Goal: Transaction & Acquisition: Purchase product/service

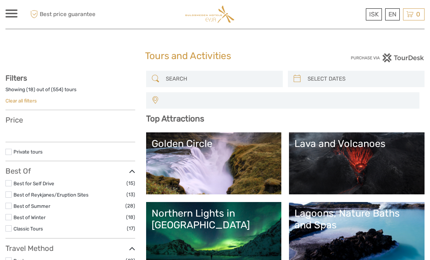
select select
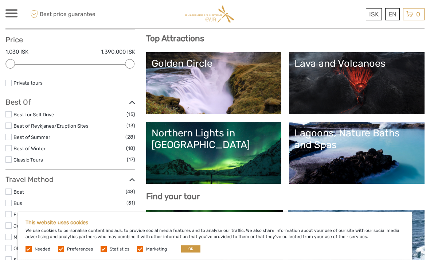
scroll to position [80, 0]
click at [62, 252] on label at bounding box center [61, 249] width 6 height 6
click at [0, 0] on input "checkbox" at bounding box center [0, 0] width 0 height 0
click at [101, 252] on label at bounding box center [104, 249] width 6 height 6
click at [0, 0] on input "checkbox" at bounding box center [0, 0] width 0 height 0
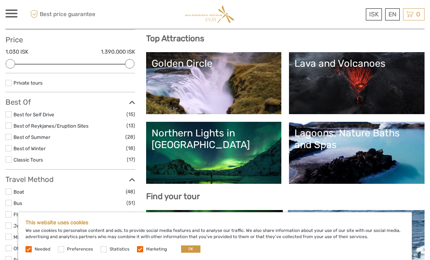
click at [138, 252] on label at bounding box center [140, 249] width 6 height 6
click at [0, 0] on input "checkbox" at bounding box center [0, 0] width 0 height 0
click at [188, 253] on button "OK" at bounding box center [190, 248] width 19 height 7
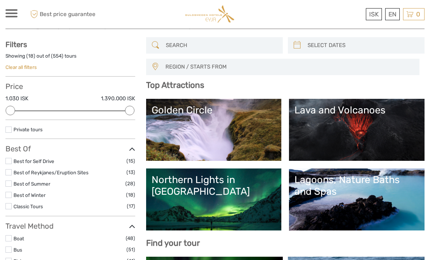
scroll to position [0, 0]
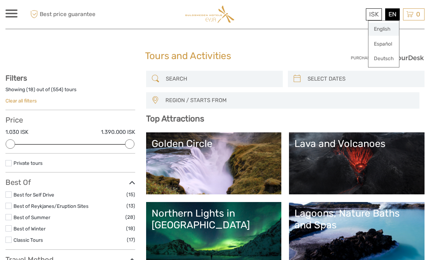
click at [386, 28] on link "English" at bounding box center [383, 29] width 31 height 13
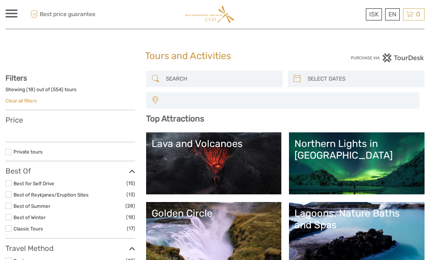
select select
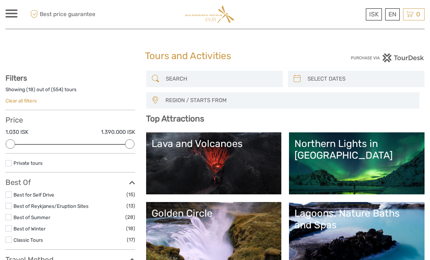
click at [8, 15] on div at bounding box center [11, 13] width 12 height 8
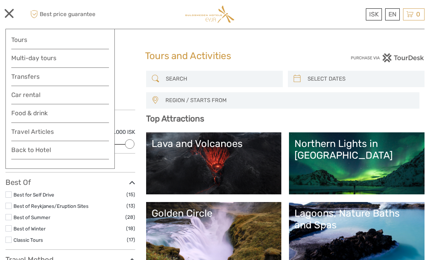
click at [24, 74] on link "Transfers" at bounding box center [60, 76] width 98 height 11
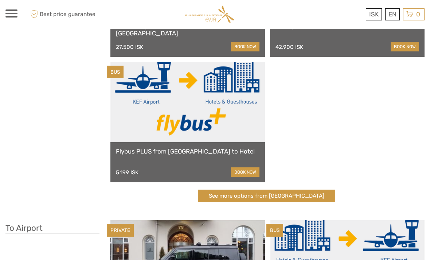
scroll to position [133, 0]
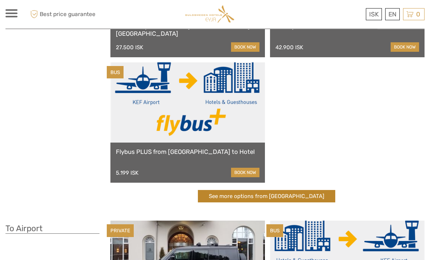
click at [280, 199] on link "See more options from Keflavík airport" at bounding box center [266, 196] width 137 height 13
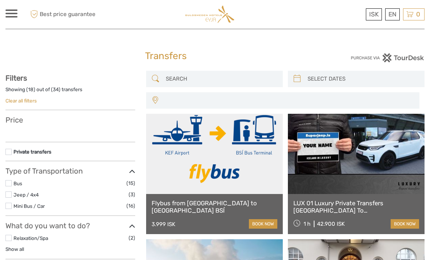
select select
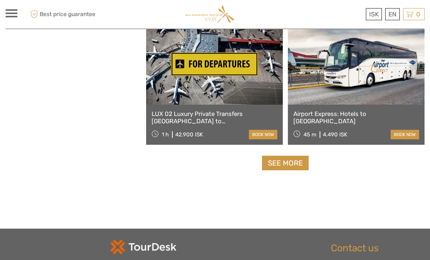
scroll to position [1103, 0]
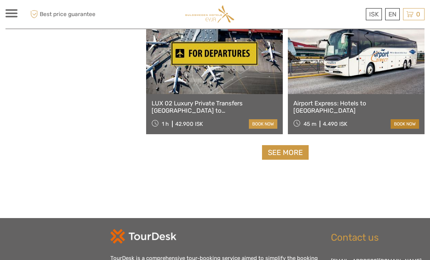
click at [407, 123] on link "book now" at bounding box center [405, 124] width 28 height 9
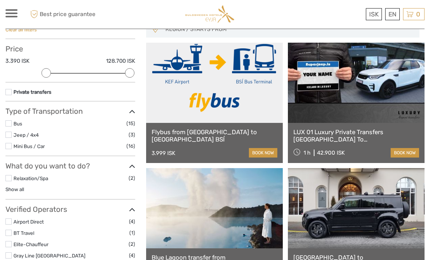
scroll to position [71, 0]
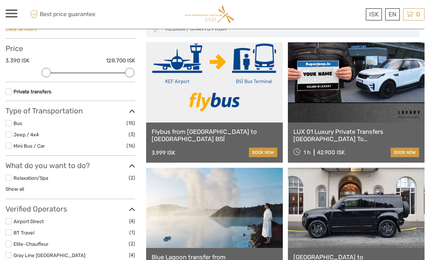
click at [9, 120] on label at bounding box center [8, 123] width 6 height 6
click at [0, 0] on input "checkbox" at bounding box center [0, 0] width 0 height 0
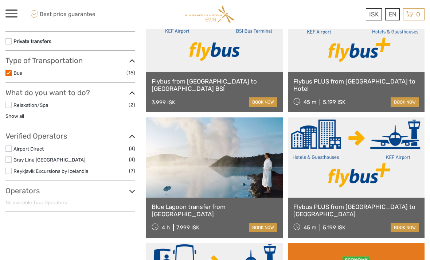
scroll to position [131, 0]
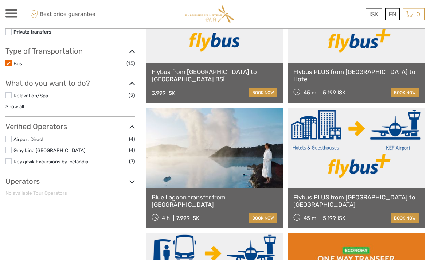
click at [11, 136] on label at bounding box center [8, 139] width 6 height 6
click at [0, 0] on input "checkbox" at bounding box center [0, 0] width 0 height 0
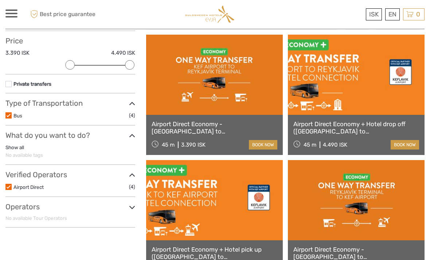
scroll to position [79, 0]
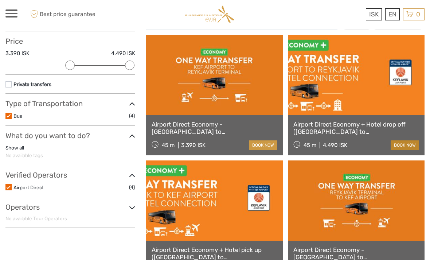
click at [413, 143] on link "book now" at bounding box center [405, 144] width 28 height 9
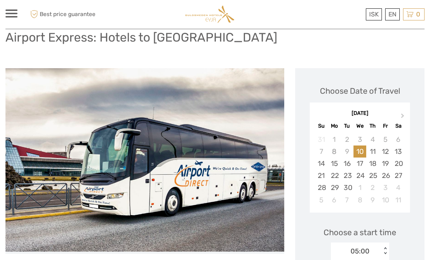
scroll to position [54, 0]
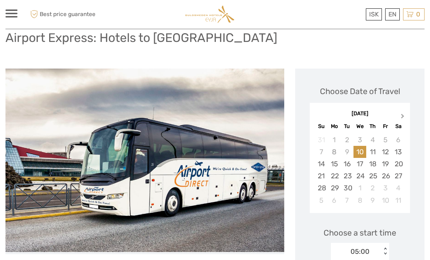
click at [403, 116] on span "Next Month" at bounding box center [403, 117] width 0 height 11
click at [402, 119] on button "Next Month" at bounding box center [404, 118] width 12 height 12
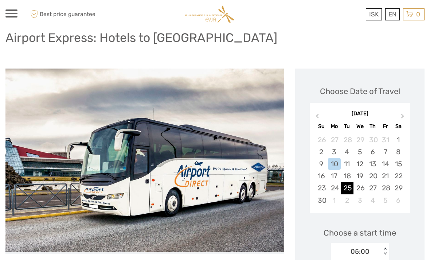
click at [353, 183] on div "25" at bounding box center [347, 188] width 13 height 12
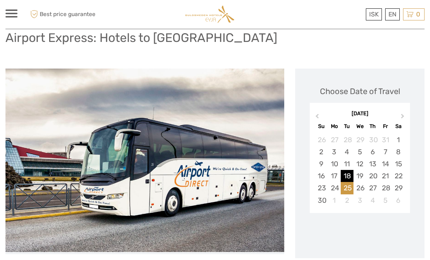
click at [351, 173] on div "18" at bounding box center [347, 176] width 13 height 12
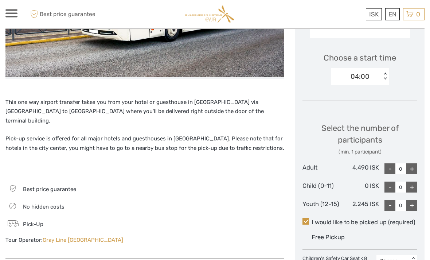
scroll to position [229, 0]
click at [410, 168] on div "+" at bounding box center [411, 168] width 11 height 11
click at [413, 167] on div "+" at bounding box center [411, 168] width 11 height 11
type input "2"
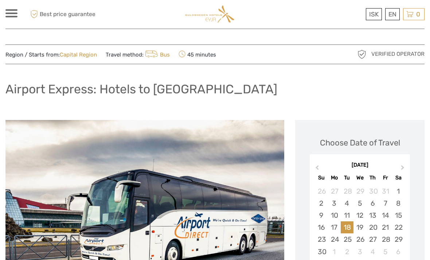
scroll to position [0, 0]
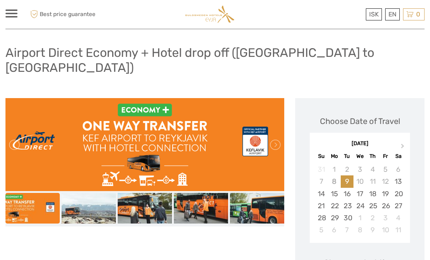
scroll to position [39, 0]
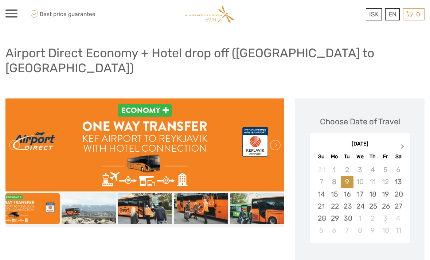
click at [405, 142] on button "Next Month" at bounding box center [404, 148] width 12 height 12
click at [403, 142] on button "Next Month" at bounding box center [404, 148] width 12 height 12
click at [347, 200] on div "18" at bounding box center [347, 206] width 13 height 12
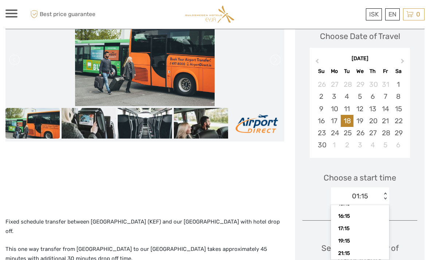
scroll to position [126, 0]
click at [350, 235] on div "19:15" at bounding box center [360, 241] width 51 height 12
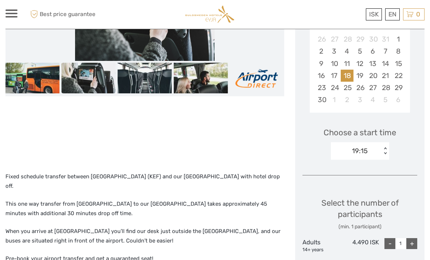
click at [414, 141] on div "Choose a start time 19:15 < >" at bounding box center [360, 140] width 115 height 47
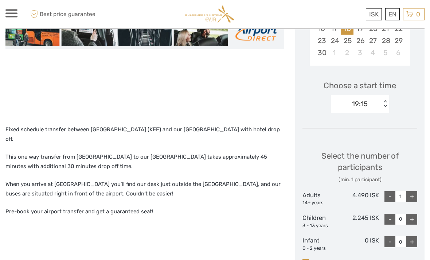
scroll to position [216, 0]
click at [410, 191] on div "+" at bounding box center [411, 196] width 11 height 11
click at [413, 191] on div "+" at bounding box center [411, 196] width 11 height 11
click at [392, 191] on div "-" at bounding box center [390, 196] width 11 height 11
type input "2"
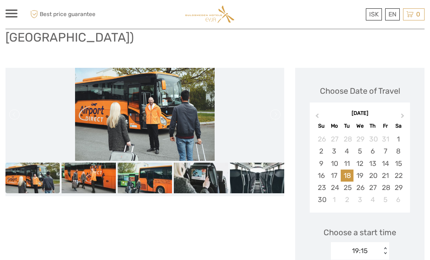
scroll to position [69, 0]
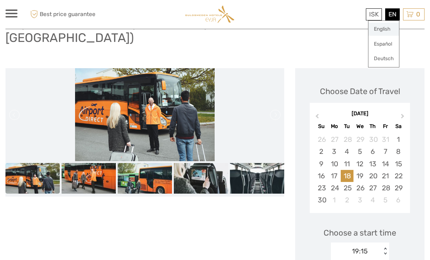
click at [384, 30] on link "English" at bounding box center [383, 29] width 31 height 13
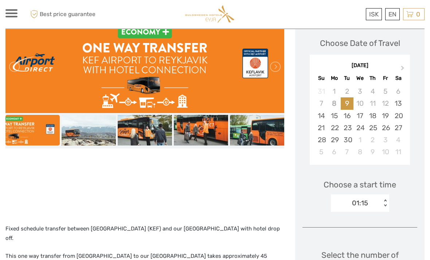
scroll to position [117, 0]
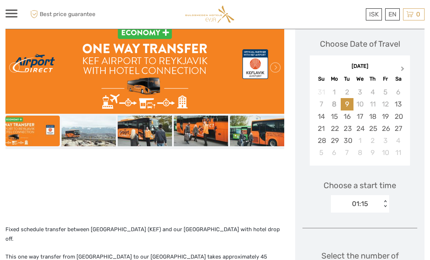
click at [404, 65] on button "Next Month" at bounding box center [404, 71] width 12 height 12
click at [403, 65] on span "Next Month" at bounding box center [403, 70] width 0 height 11
click at [349, 122] on div "18" at bounding box center [347, 128] width 13 height 12
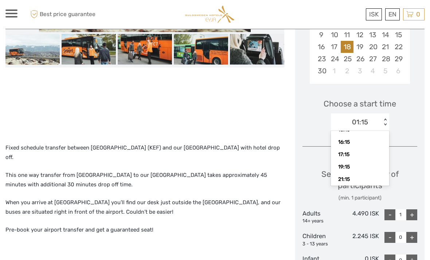
scroll to position [126, 0]
click at [359, 161] on div "19:15" at bounding box center [360, 167] width 51 height 12
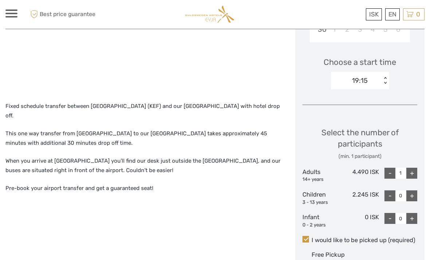
scroll to position [252, 0]
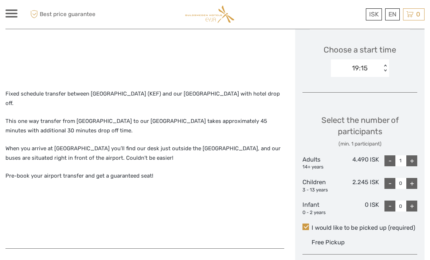
click at [413, 155] on div "+" at bounding box center [411, 160] width 11 height 11
type input "2"
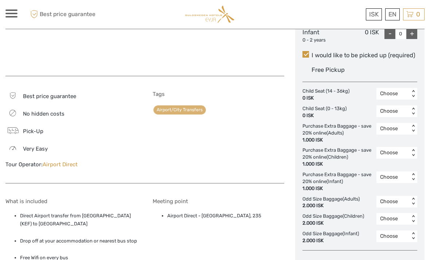
scroll to position [424, 0]
click at [346, 137] on div "1.000 ISK" at bounding box center [338, 140] width 70 height 7
click at [318, 137] on div "1.000 ISK" at bounding box center [338, 140] width 70 height 7
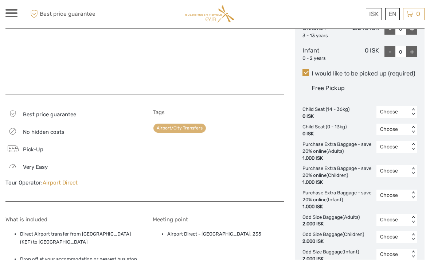
scroll to position [406, 0]
click at [399, 184] on div "2" at bounding box center [397, 190] width 34 height 12
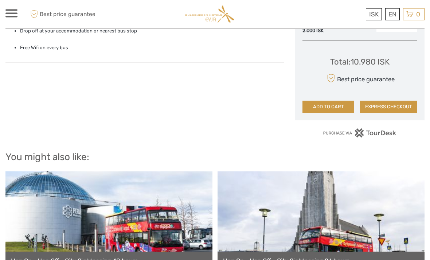
scroll to position [605, 0]
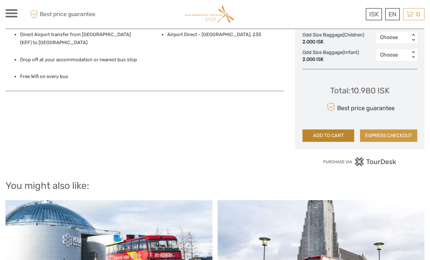
click at [344, 130] on button "ADD TO CART" at bounding box center [329, 136] width 52 height 12
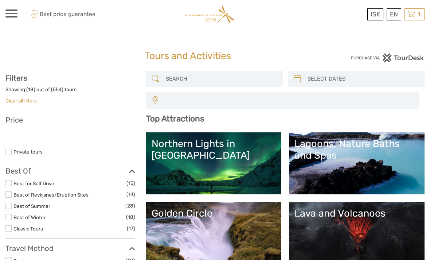
select select
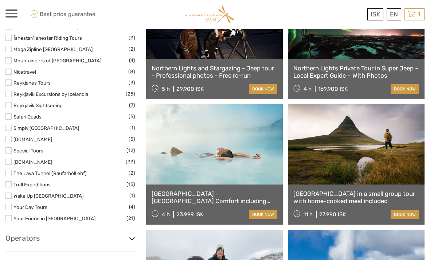
scroll to position [1043, 0]
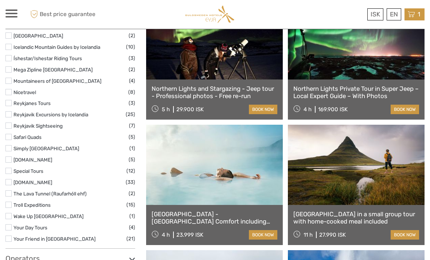
click at [422, 9] on div "1 Items Airport Direct Economy + Hotel drop off (Keflavik airport to Reykjavik)…" at bounding box center [415, 14] width 20 height 12
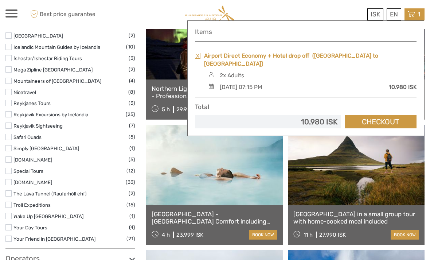
click at [358, 59] on link "Airport Direct Economy + Hotel drop off ([GEOGRAPHIC_DATA] to [GEOGRAPHIC_DATA])" at bounding box center [310, 60] width 212 height 16
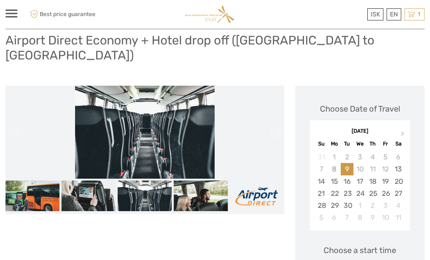
scroll to position [51, 0]
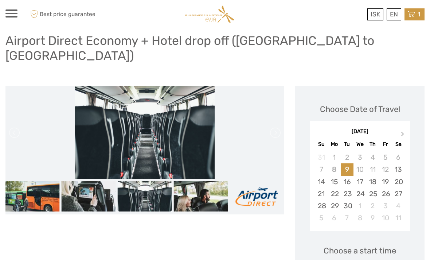
click at [416, 14] on div "1 Items Airport Direct Economy + Hotel drop off (Keflavik airport to Reykjavik)…" at bounding box center [415, 14] width 20 height 12
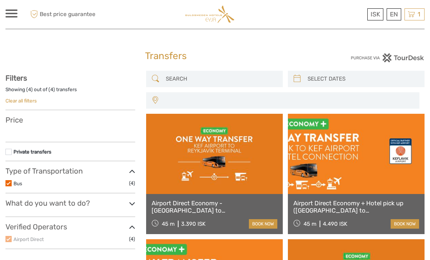
select select
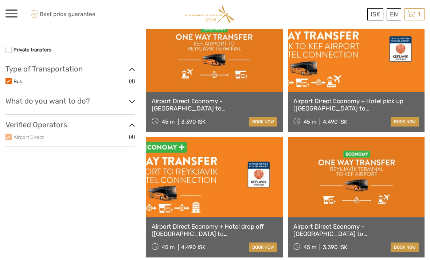
select select
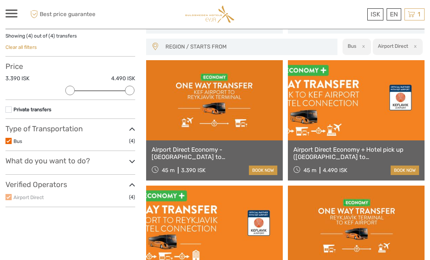
scroll to position [53, 0]
click at [408, 169] on link "book now" at bounding box center [405, 170] width 28 height 9
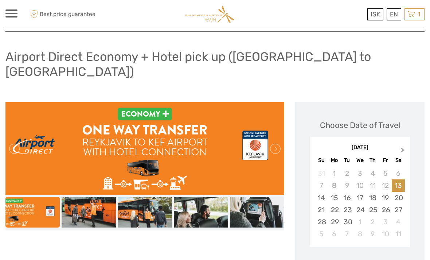
click at [403, 146] on span "Next Month" at bounding box center [403, 151] width 0 height 11
click at [349, 216] on div "25" at bounding box center [347, 222] width 13 height 12
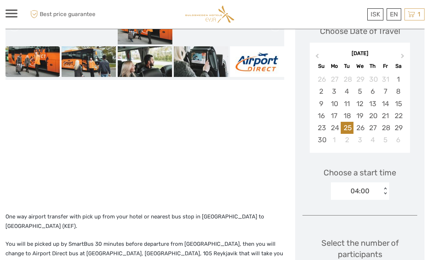
scroll to position [153, 0]
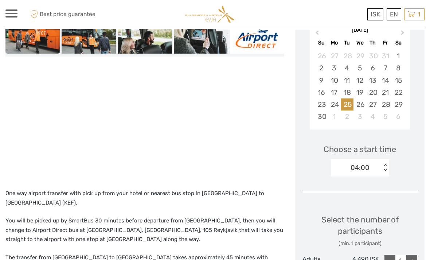
click at [370, 162] on div "Choose a start time 04:00 < >" at bounding box center [360, 156] width 115 height 47
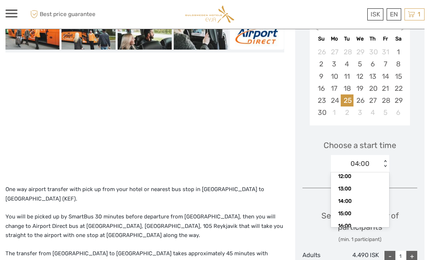
scroll to position [109, 0]
click at [362, 182] on div "13:00" at bounding box center [360, 188] width 51 height 12
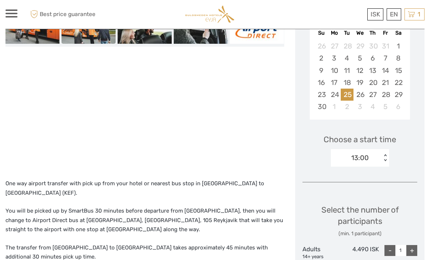
scroll to position [162, 0]
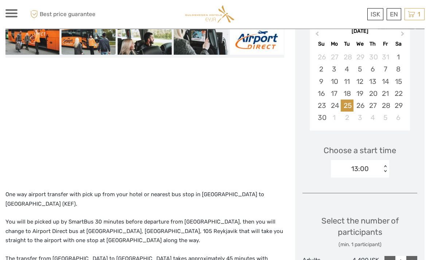
click at [385, 112] on div "[DATE] Previous Month Next Month [DATE] Su Mo Tu We Th Fr Sa 26 27 28 29 30 31 …" at bounding box center [360, 76] width 100 height 110
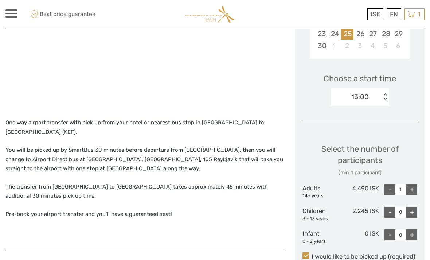
scroll to position [227, 0]
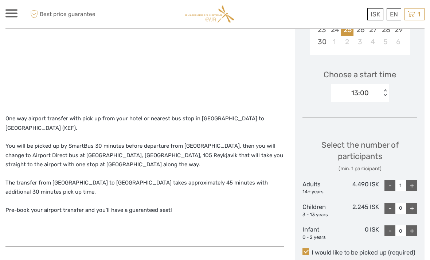
click at [413, 180] on div "+" at bounding box center [411, 185] width 11 height 11
type input "2"
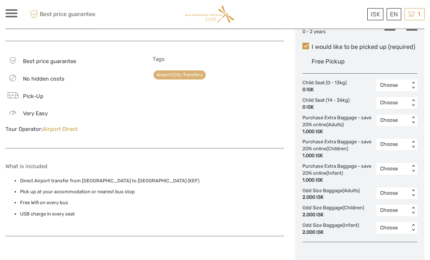
scroll to position [433, 0]
click at [397, 158] on div "2" at bounding box center [397, 164] width 34 height 12
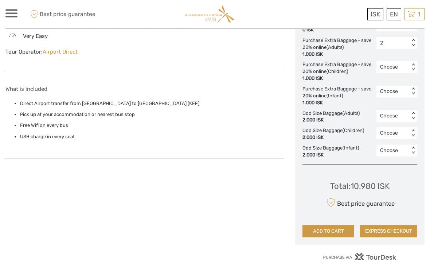
scroll to position [510, 0]
click at [344, 225] on button "ADD TO CART" at bounding box center [329, 231] width 52 height 12
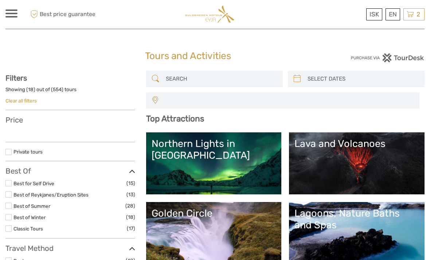
select select
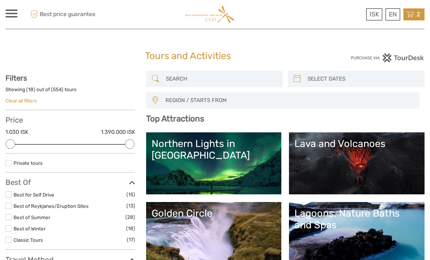
click at [414, 17] on div "2 Items Airport Direct Economy + Hotel drop off (Keflavik airport to Reykjavik)…" at bounding box center [413, 14] width 21 height 12
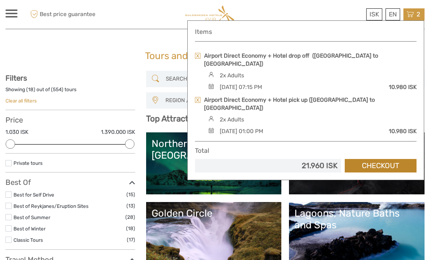
click at [385, 159] on link "Checkout" at bounding box center [381, 165] width 72 height 13
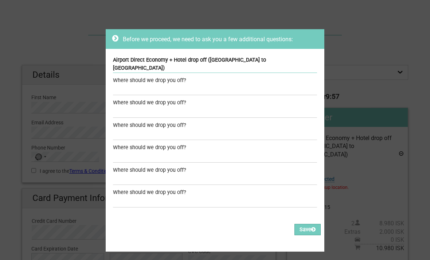
click at [246, 77] on div "Where should we drop you off?" at bounding box center [215, 81] width 204 height 8
click at [179, 77] on div "Where should we drop you off?" at bounding box center [215, 81] width 204 height 8
click at [172, 107] on input "text" at bounding box center [215, 112] width 204 height 11
click at [172, 129] on input "text" at bounding box center [215, 134] width 204 height 11
click at [184, 85] on input "text" at bounding box center [215, 90] width 204 height 11
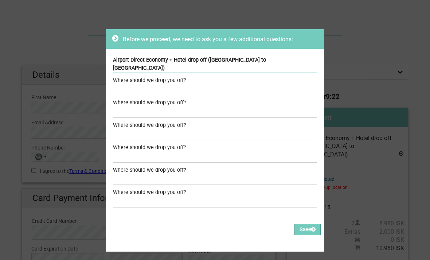
paste input "[STREET_ADDRESS]"
click at [114, 85] on input "[STREET_ADDRESS]" at bounding box center [215, 90] width 204 height 11
paste input "Eyja Guldsmeden Hotel"
drag, startPoint x: 116, startPoint y: 79, endPoint x: 281, endPoint y: 91, distance: 165.2
click at [281, 91] on div "Where should we drop you off? Eyja Guldsmeden Hotel, Brautarholt 10, 105 Reykja…" at bounding box center [215, 142] width 204 height 131
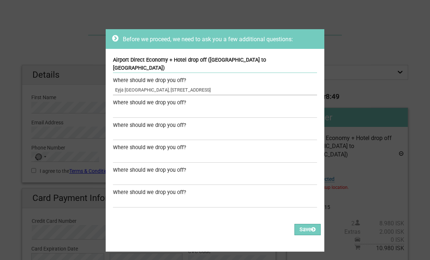
click at [278, 85] on input "Eyja Guldsmeden Hotel, Brautarholt 10, 105 Reykjavík, Iceland" at bounding box center [215, 90] width 204 height 11
click at [274, 85] on input "Eyja Guldsmeden Hotel, Brautarholt 10, 105 Reykjavík, Iceland" at bounding box center [215, 90] width 204 height 11
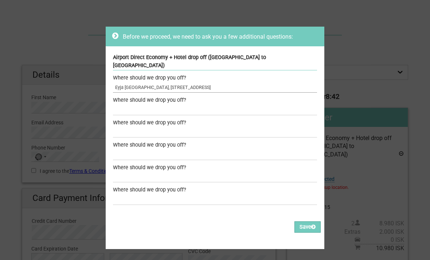
type input "Eyja Guldsmeden Hotel, Brautarholt 10, 105 Reykjavík, Iceland"
click at [196, 194] on input "text" at bounding box center [215, 199] width 204 height 11
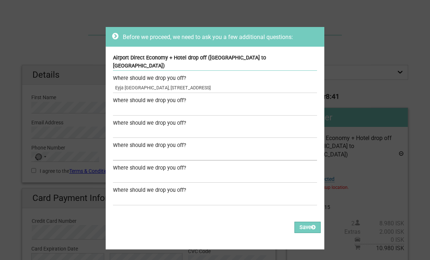
click at [207, 151] on input "text" at bounding box center [215, 155] width 204 height 11
click at [220, 97] on div "Where should we drop you off?" at bounding box center [215, 101] width 204 height 8
click at [196, 105] on input "text" at bounding box center [215, 110] width 204 height 11
drag, startPoint x: 116, startPoint y: 78, endPoint x: 274, endPoint y: 77, distance: 158.5
click at [274, 82] on input "Eyja Guldsmeden Hotel, Brautarholt 10, 105 Reykjavík, Iceland" at bounding box center [215, 87] width 204 height 11
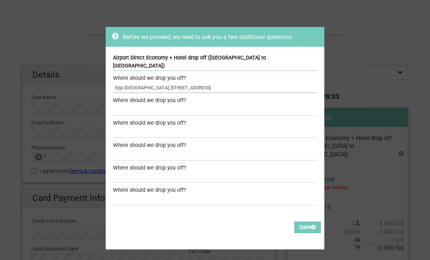
drag, startPoint x: 240, startPoint y: 79, endPoint x: 111, endPoint y: 72, distance: 129.2
click at [111, 72] on div "Airport Direct Economy + Hotel drop off (Keflavik airport to Reykjavik) Where s…" at bounding box center [215, 131] width 219 height 168
click at [187, 105] on input "text" at bounding box center [215, 110] width 204 height 11
paste input "Eyja Guldsmeden Hotel, Brautarholt 10, 105 Reykjavík, Iceland"
type input "Eyja Guldsmeden Hotel, Brautarholt 10, 105 Reykjavík, Iceland"
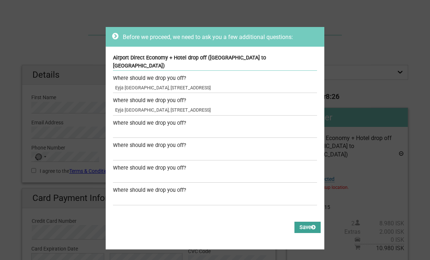
click at [305, 222] on button "Save" at bounding box center [307, 227] width 26 height 11
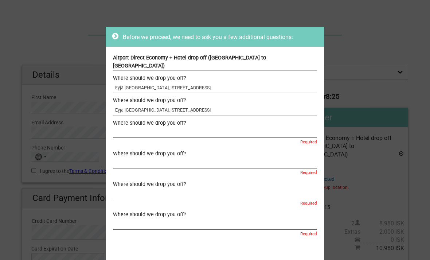
click at [264, 128] on input "text" at bounding box center [215, 132] width 204 height 11
paste input "Eyja Guldsmeden Hotel, Brautarholt 10, 105 Reykjavík, Iceland"
type input "Eyja Guldsmeden Hotel, Brautarholt 10, 105 Reykjavík, Iceland"
click at [231, 158] on input "text" at bounding box center [215, 163] width 204 height 11
paste input "Eyja Guldsmeden Hotel, Brautarholt 10, 105 Reykjavík, Iceland"
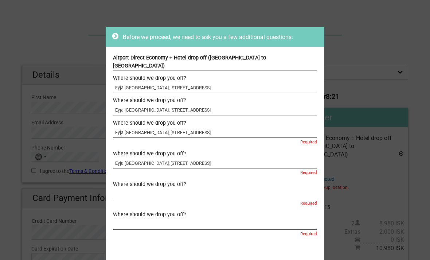
type input "Eyja Guldsmeden Hotel, Brautarholt 10, 105 Reykjavík, Iceland"
click at [211, 188] on input "text" at bounding box center [215, 193] width 204 height 11
paste input "Eyja Guldsmeden Hotel, Brautarholt 10, 105 Reykjavík, Iceland"
type input "Eyja Guldsmeden Hotel, Brautarholt 10, 105 Reykjavík, Iceland"
click at [193, 219] on input "text" at bounding box center [215, 224] width 204 height 11
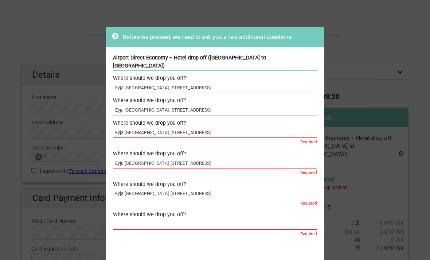
scroll to position [72, 0]
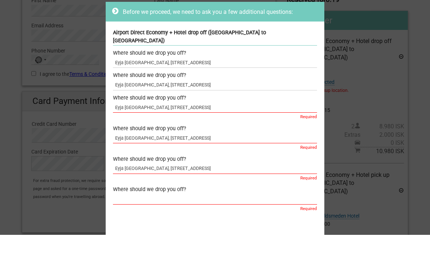
paste input "Eyja Guldsmeden Hotel, Brautarholt 10, 105 Reykjavík, Iceland"
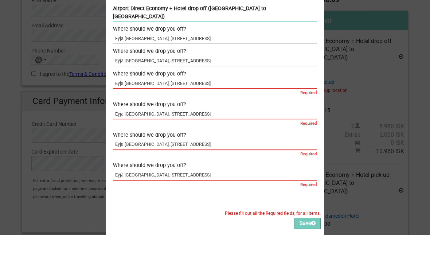
scroll to position [27, 0]
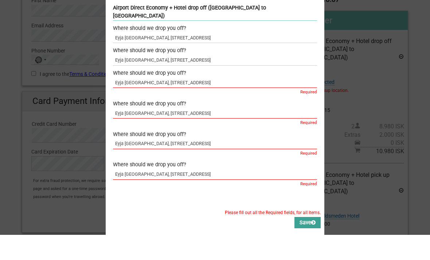
type input "Eyja Guldsmeden Hotel, Brautarholt 10, 105 Reykjavík, Iceland"
click at [308, 242] on button "Save" at bounding box center [307, 247] width 26 height 11
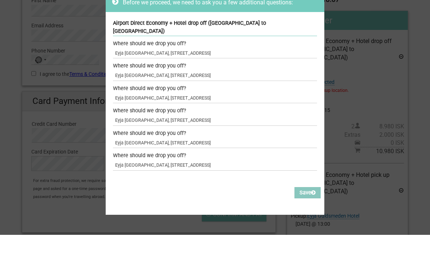
scroll to position [2, 0]
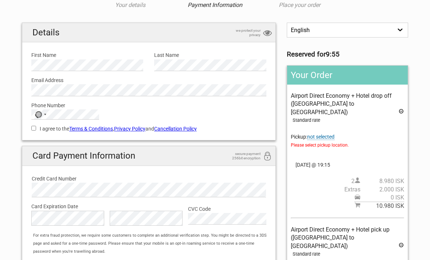
scroll to position [42, 0]
click at [327, 134] on span "not selected" at bounding box center [320, 137] width 27 height 6
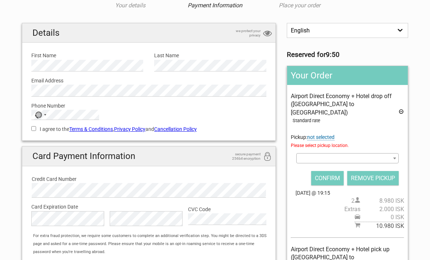
click at [336, 153] on span at bounding box center [347, 158] width 102 height 10
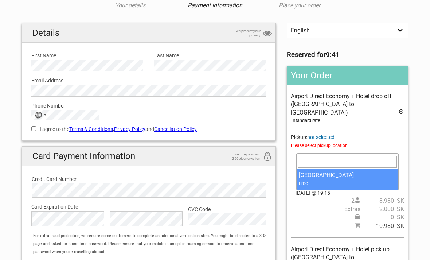
select select "196348"
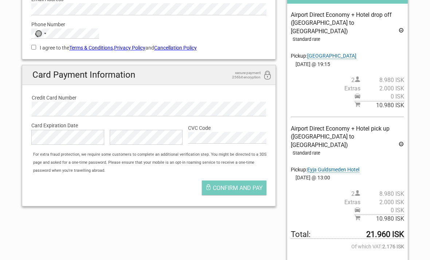
scroll to position [124, 0]
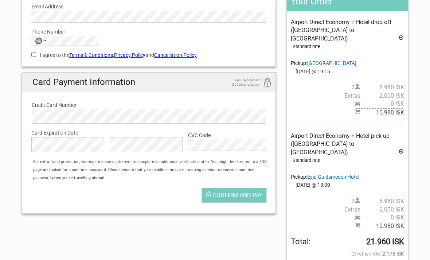
click at [353, 174] on span "Eyja Guldsmeden Hotel" at bounding box center [333, 177] width 52 height 6
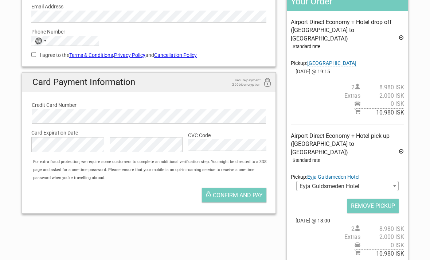
click at [393, 181] on span at bounding box center [394, 185] width 7 height 9
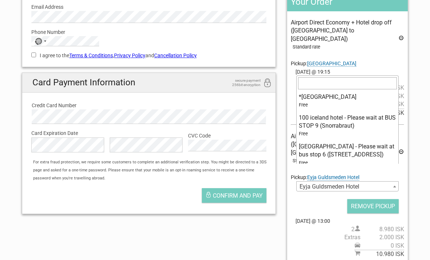
scroll to position [2332, 0]
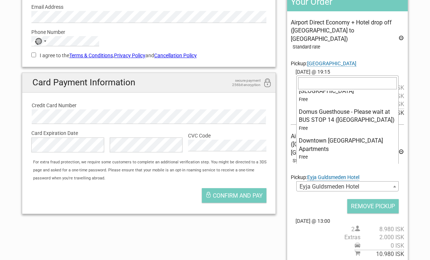
click at [393, 182] on span at bounding box center [394, 186] width 7 height 9
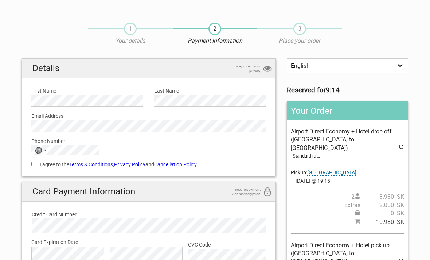
scroll to position [6, 0]
click at [39, 87] on label "First Name" at bounding box center [87, 91] width 112 height 8
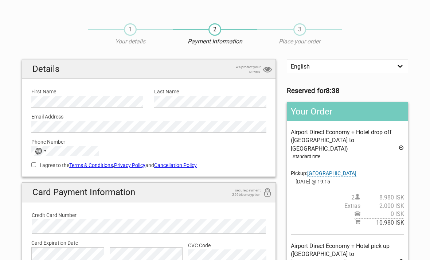
click at [32, 169] on div "I agree to the Terms & Conditions , Privacy Policy and Cancellation Policy You …" at bounding box center [149, 164] width 246 height 17
click at [36, 167] on label "I agree to the Terms & Conditions , Privacy Policy and Cancellation Policy" at bounding box center [148, 165] width 235 height 8
click at [36, 167] on input "I agree to the Terms & Conditions , Privacy Policy and Cancellation Policy" at bounding box center [33, 164] width 5 height 5
checkbox input "true"
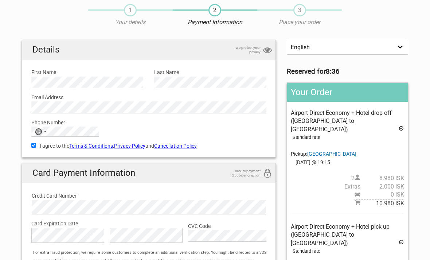
scroll to position [25, 0]
click at [45, 131] on div "Selected country" at bounding box center [45, 131] width 2 height 1
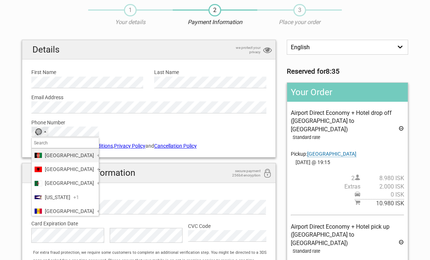
scroll to position [25, 0]
type input "+44"
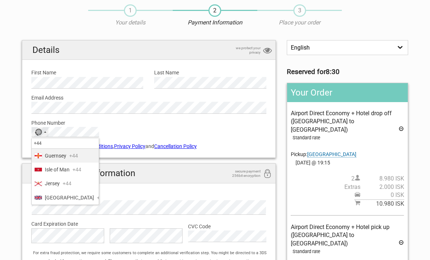
click at [82, 195] on li "United Kingdom +44" at bounding box center [65, 198] width 67 height 14
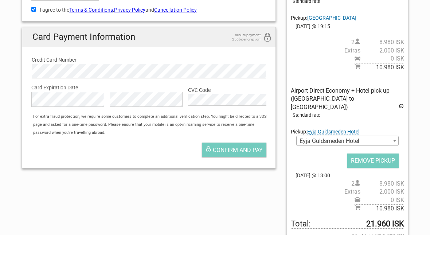
scroll to position [140, 0]
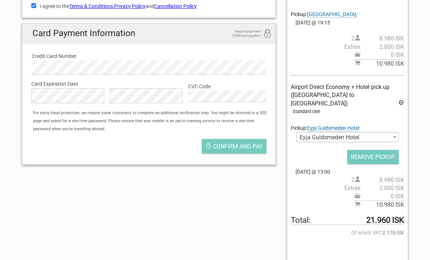
drag, startPoint x: 364, startPoint y: 202, endPoint x: 415, endPoint y: 200, distance: 50.7
click at [415, 200] on div "1 Your details 2 Payment Information 3 Place your order English Español Deutsch…" at bounding box center [215, 62] width 408 height 411
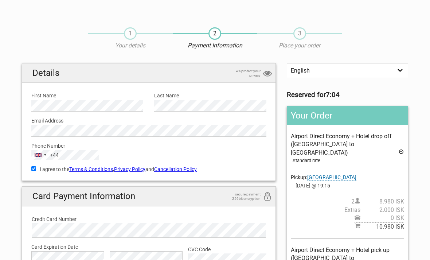
scroll to position [0, 0]
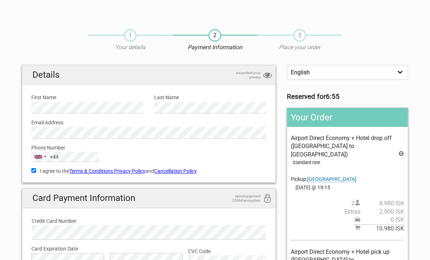
click at [191, 168] on link "Cancellation Policy" at bounding box center [175, 171] width 43 height 6
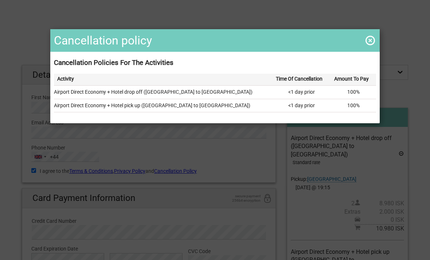
click at [369, 39] on span at bounding box center [370, 41] width 12 height 12
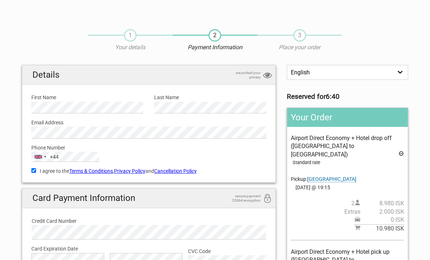
click at [107, 168] on link "Terms & Conditions" at bounding box center [91, 171] width 44 height 6
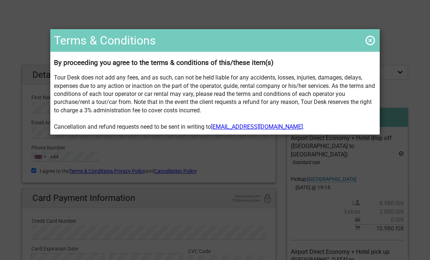
click at [370, 38] on span at bounding box center [370, 41] width 12 height 12
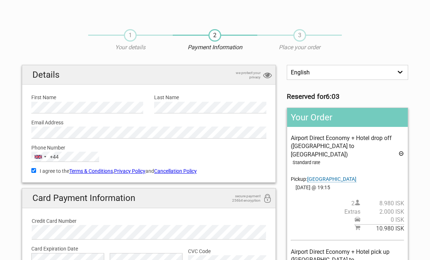
click at [128, 44] on p "Your details" at bounding box center [130, 47] width 85 height 8
click at [216, 36] on span "2" at bounding box center [214, 35] width 13 height 12
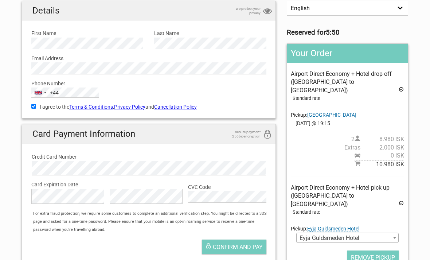
scroll to position [64, 0]
click at [402, 86] on icon at bounding box center [401, 90] width 6 height 8
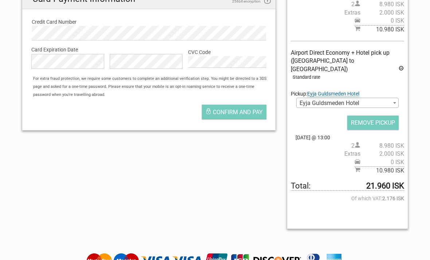
scroll to position [198, 0]
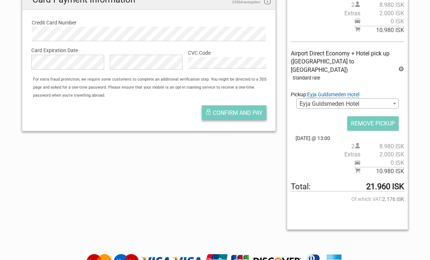
click at [244, 115] on button "Confirm and pay" at bounding box center [234, 112] width 65 height 15
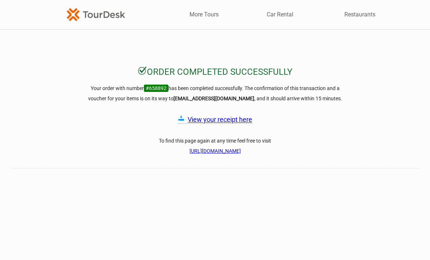
click at [244, 123] on link "View your receipt here" at bounding box center [220, 120] width 65 height 8
click at [241, 152] on link "[URL][DOMAIN_NAME]" at bounding box center [215, 151] width 51 height 6
click at [238, 122] on link "View your receipt here" at bounding box center [220, 120] width 65 height 8
